Goal: Find specific page/section: Find specific page/section

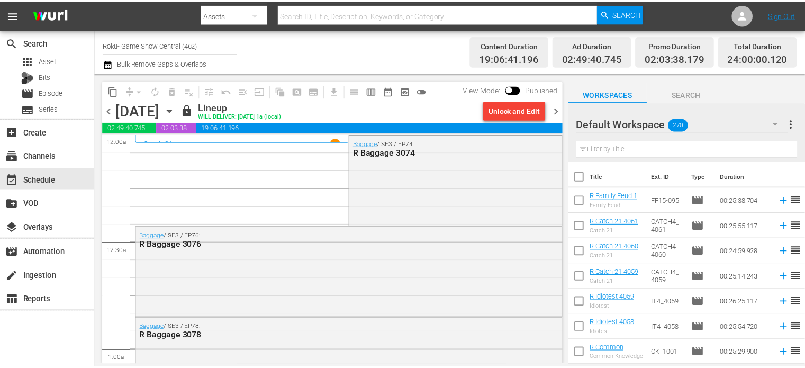
scroll to position [196, 0]
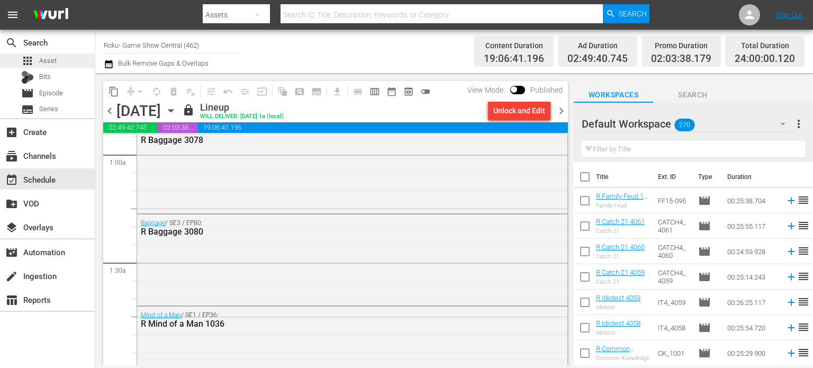
click at [43, 60] on span "Asset" at bounding box center [47, 61] width 17 height 11
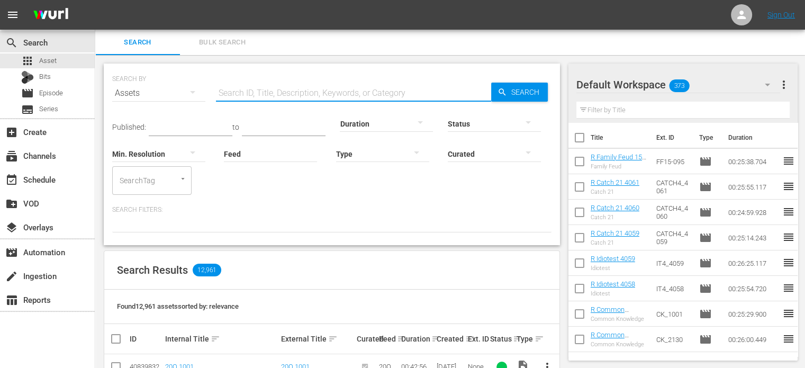
click at [241, 95] on input "text" at bounding box center [353, 92] width 275 height 25
type input "cr countdown"
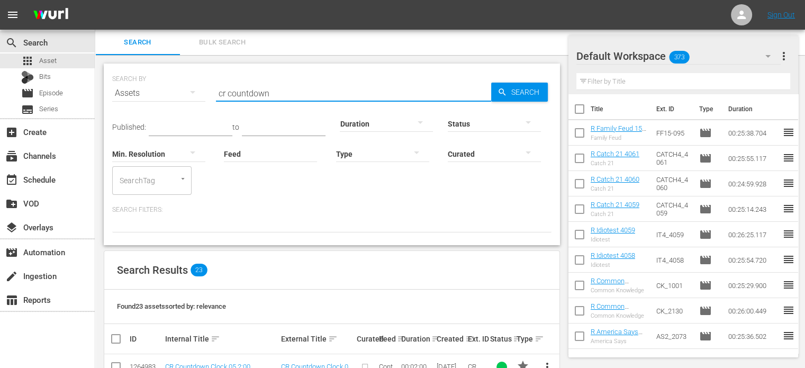
scroll to position [265, 0]
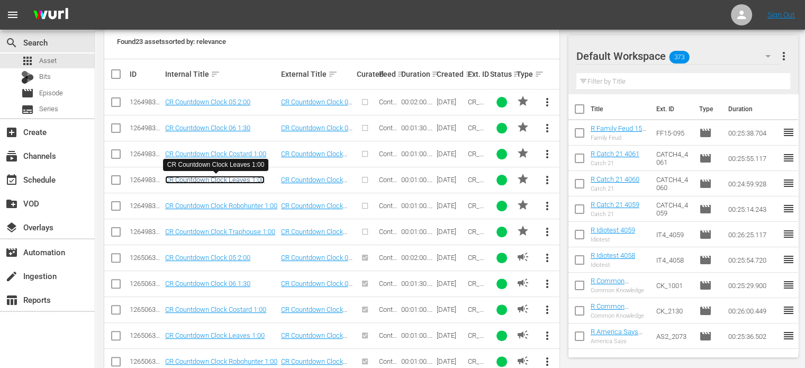
click at [235, 177] on link "CR Countdown Clock Leaves 1:00" at bounding box center [215, 180] width 100 height 8
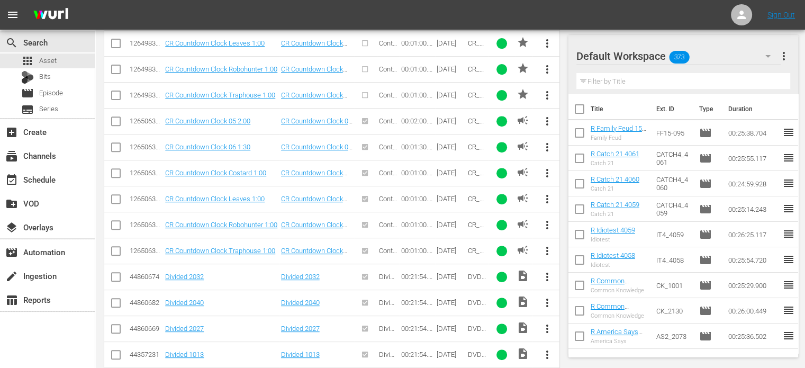
scroll to position [190, 0]
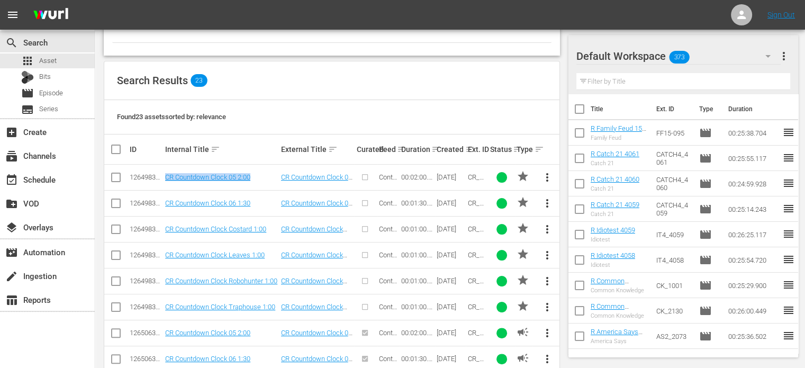
drag, startPoint x: 259, startPoint y: 180, endPoint x: 155, endPoint y: 173, distance: 105.0
click at [155, 173] on tr "126498387 CR Countdown Clock 05 2:00 CR Countdown Clock 05 2:00 Content 00:02:0…" at bounding box center [331, 178] width 455 height 26
click at [248, 177] on link "CR Countdown Clock 05 2:00" at bounding box center [207, 177] width 85 height 8
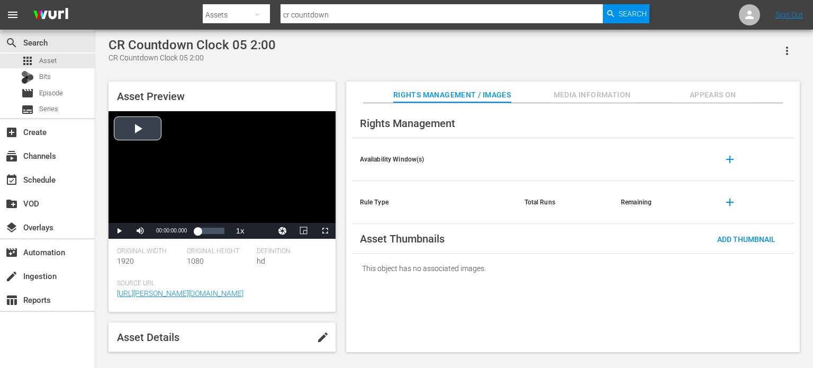
click at [210, 157] on div "Video Player" at bounding box center [222, 167] width 227 height 112
click at [210, 164] on div "Video Player" at bounding box center [222, 167] width 227 height 112
click at [186, 155] on div "Video Player" at bounding box center [222, 167] width 227 height 112
click at [182, 175] on div "Video Player" at bounding box center [222, 167] width 227 height 112
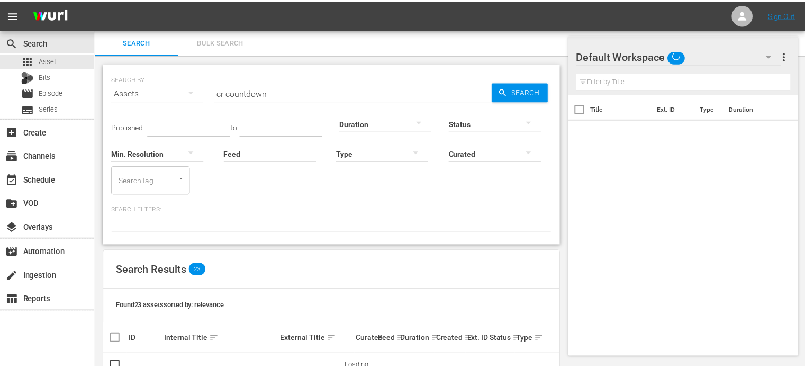
scroll to position [31, 0]
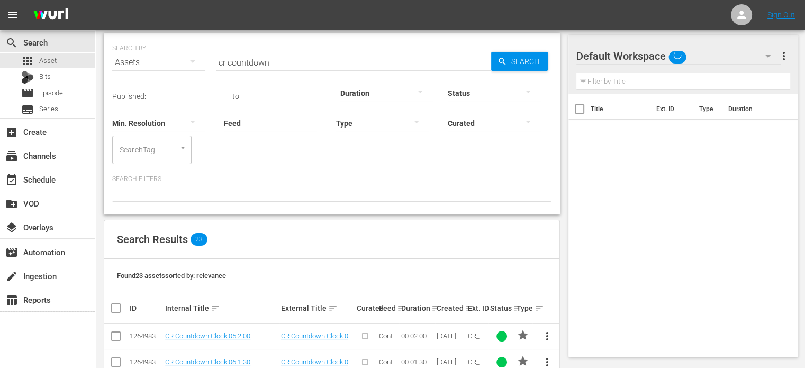
click at [366, 92] on div at bounding box center [386, 93] width 93 height 30
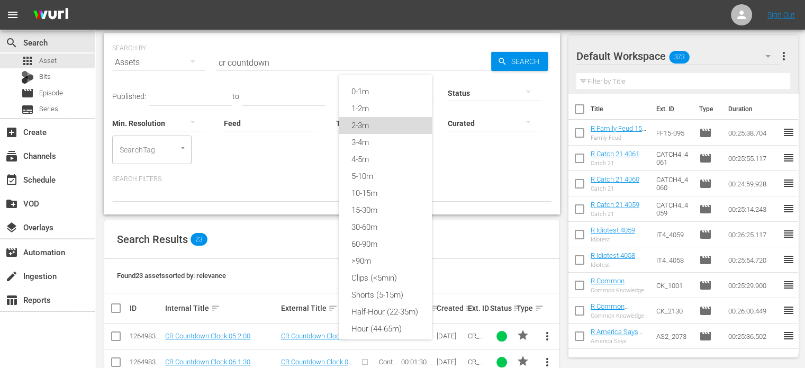
click at [375, 117] on div "2-3m" at bounding box center [385, 125] width 93 height 17
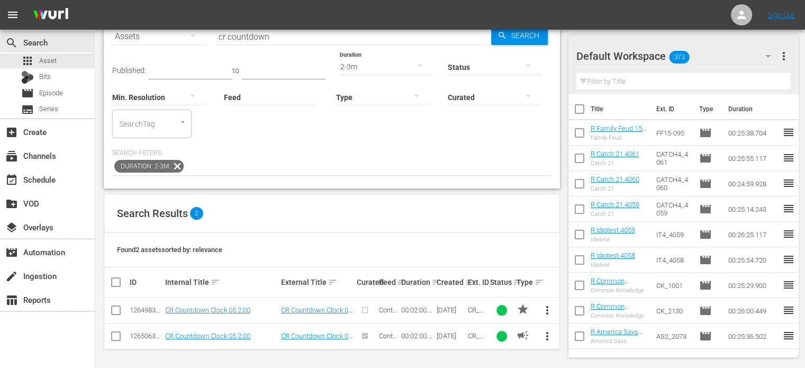
scroll to position [0, 0]
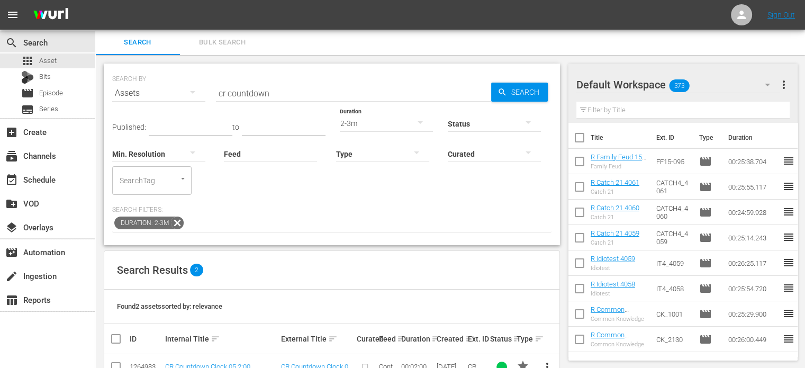
click at [391, 127] on div "2-3m" at bounding box center [386, 124] width 93 height 30
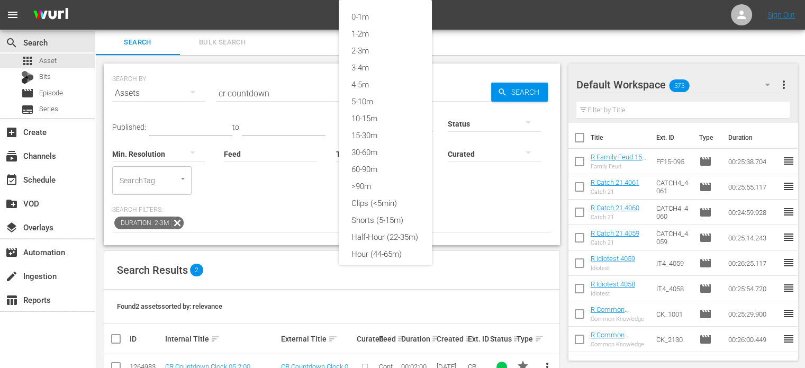
scroll to position [14, 0]
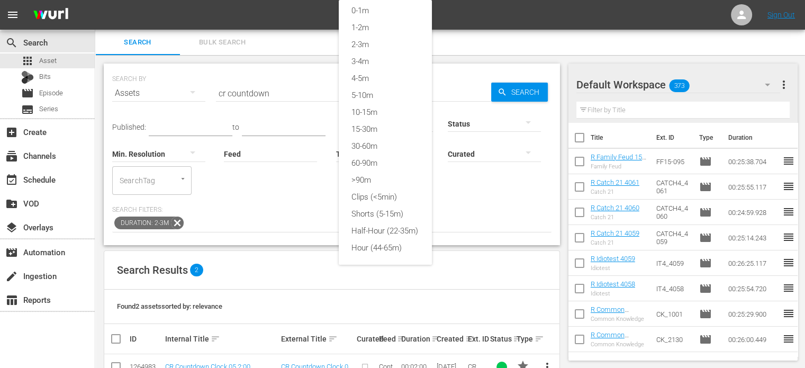
drag, startPoint x: 263, startPoint y: 80, endPoint x: 275, endPoint y: 83, distance: 12.6
click at [264, 80] on div "0-1m 1-2m 2-3m 3-4m 4-5m 5-10m 10-15m 15-30m 30-60m 60-90m >90m Clips (<5min) S…" at bounding box center [402, 184] width 805 height 368
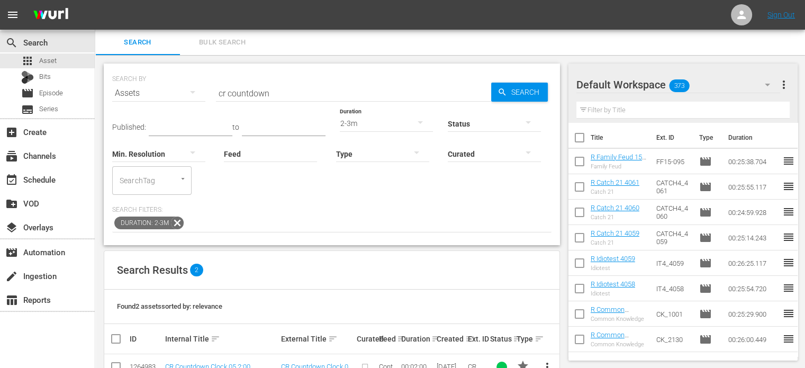
click at [288, 96] on input "cr countdown" at bounding box center [353, 92] width 275 height 25
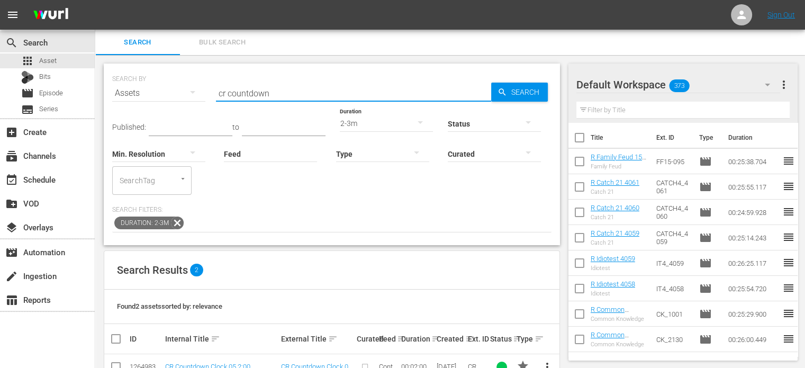
drag, startPoint x: 288, startPoint y: 96, endPoint x: 93, endPoint y: 101, distance: 194.9
click at [149, 95] on div "SEARCH BY Search By Assets Search ID, Title, Description, Keywords, or Category…" at bounding box center [332, 87] width 440 height 38
type input "l"
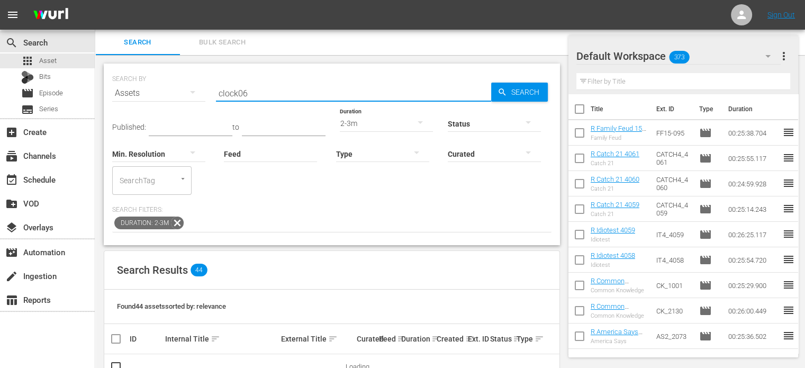
scroll to position [30, 0]
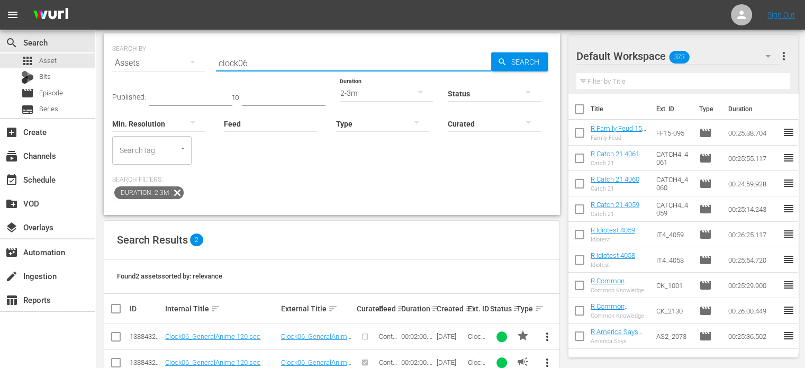
type input "clock06"
click at [176, 195] on icon at bounding box center [178, 193] width 14 height 14
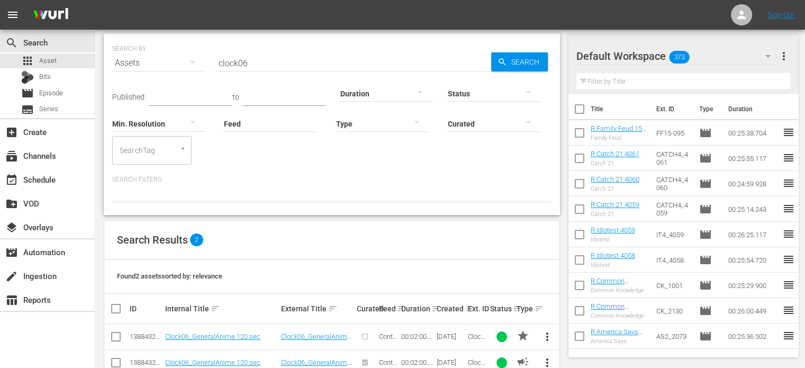
scroll to position [57, 0]
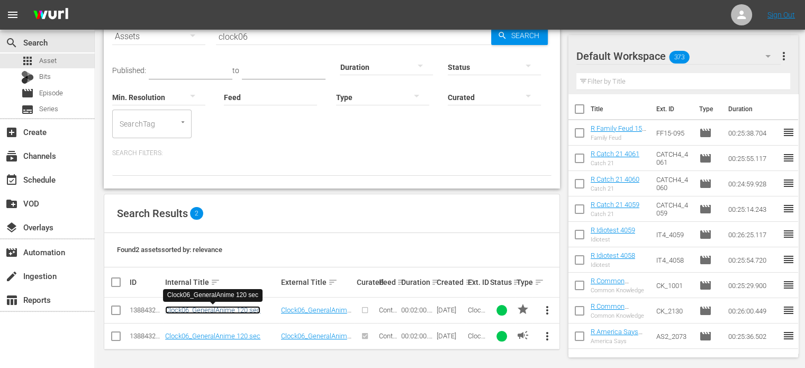
click at [236, 311] on link "Clock06_GeneralAnime 120 sec" at bounding box center [212, 310] width 95 height 8
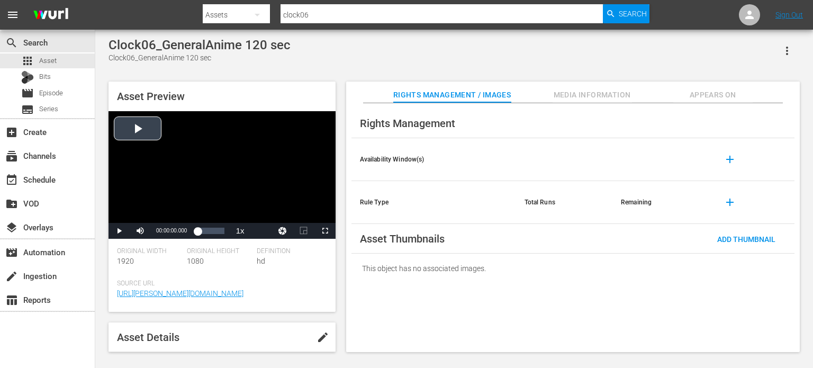
click at [203, 163] on div "Video Player" at bounding box center [222, 167] width 227 height 112
click at [172, 188] on div "Video Player" at bounding box center [222, 167] width 227 height 112
click at [251, 143] on div "Video Player" at bounding box center [222, 167] width 227 height 112
click at [237, 180] on div "Video Player" at bounding box center [222, 167] width 227 height 112
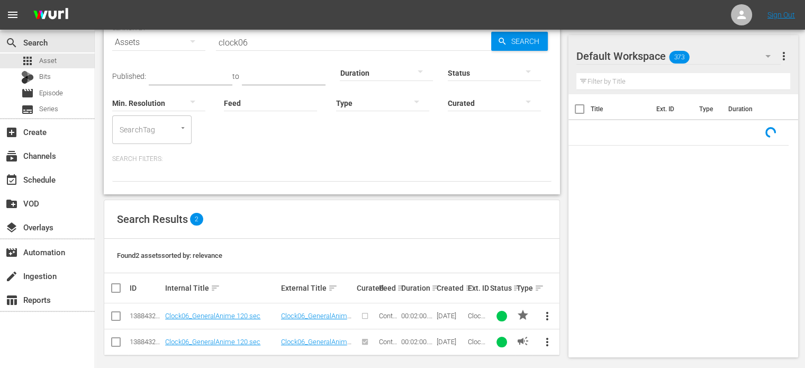
scroll to position [57, 0]
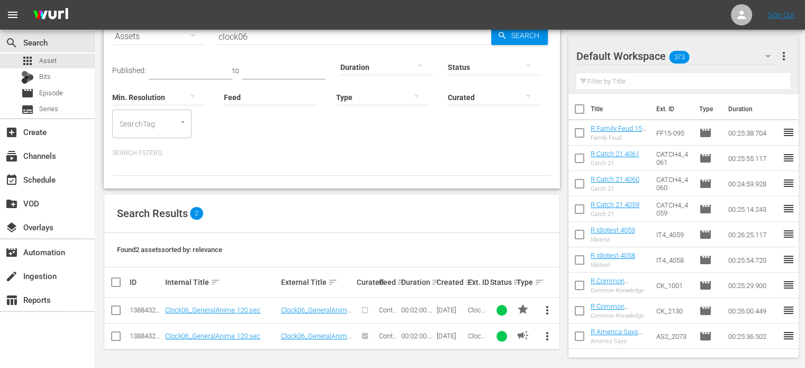
click at [436, 241] on div "Found 2 assets sorted by: relevance" at bounding box center [331, 250] width 455 height 34
click at [33, 61] on span "apps" at bounding box center [27, 61] width 13 height 13
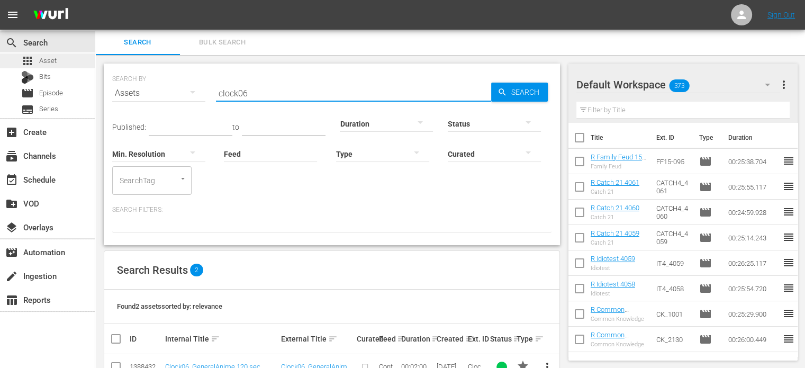
drag, startPoint x: 286, startPoint y: 99, endPoint x: 88, endPoint y: 68, distance: 200.5
click at [171, 93] on div "SEARCH BY Search By Assets Search ID, Title, Description, Keywords, or Category…" at bounding box center [332, 87] width 440 height 38
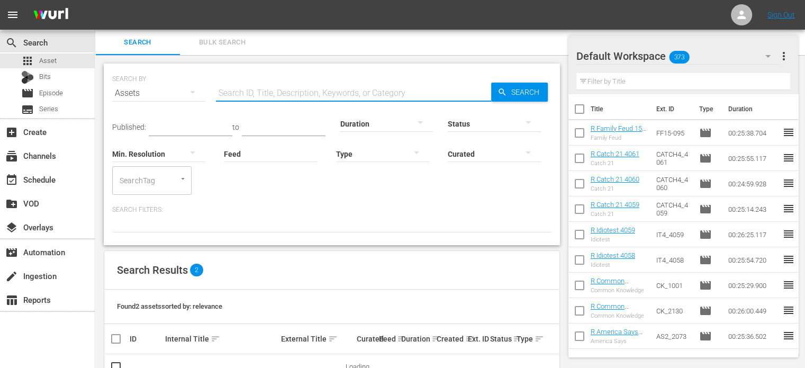
scroll to position [27, 0]
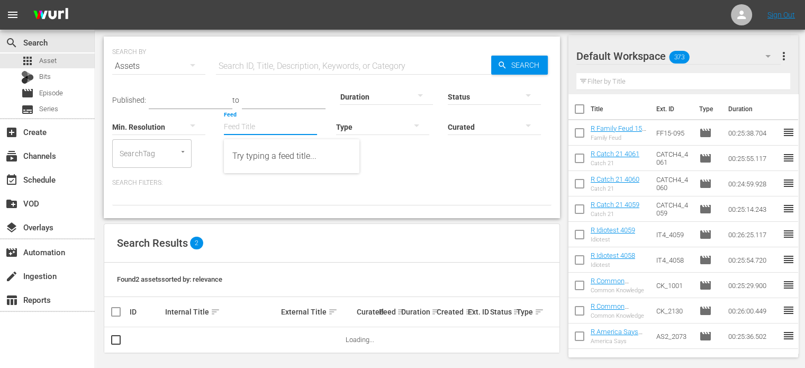
click at [272, 138] on input "Feed" at bounding box center [270, 128] width 93 height 38
click at [376, 131] on div at bounding box center [382, 127] width 93 height 30
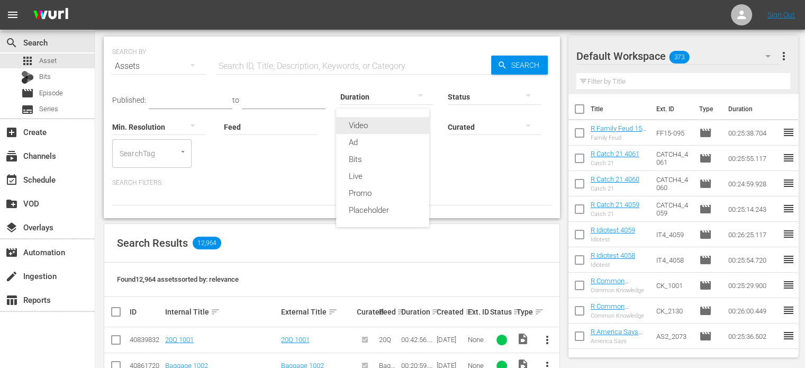
click at [363, 128] on div "Video" at bounding box center [382, 125] width 93 height 17
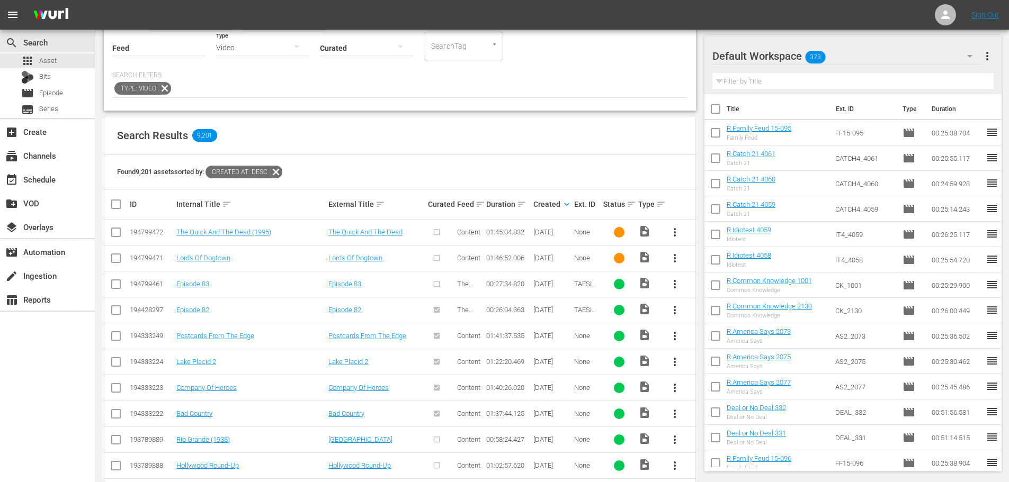
scroll to position [53, 0]
